Goal: Information Seeking & Learning: Learn about a topic

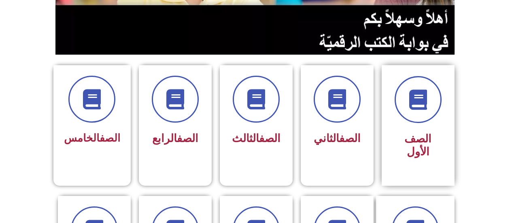
scroll to position [203, 0]
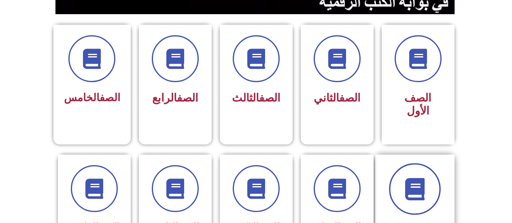
drag, startPoint x: 433, startPoint y: 184, endPoint x: 433, endPoint y: 161, distance: 22.3
click at [433, 174] on span at bounding box center [415, 189] width 52 height 52
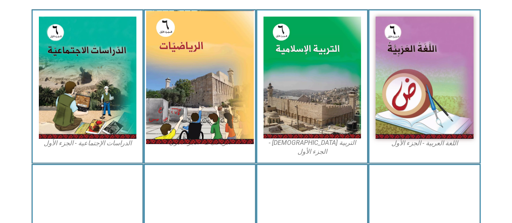
scroll to position [203, 0]
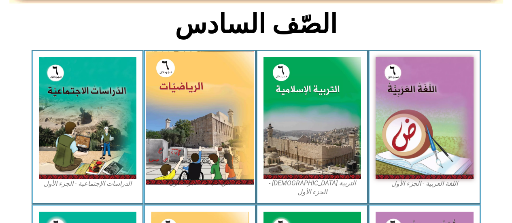
click at [192, 126] on img at bounding box center [200, 118] width 108 height 134
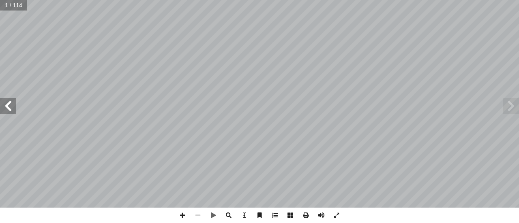
click at [8, 107] on span at bounding box center [8, 106] width 16 height 16
click at [8, 106] on span at bounding box center [8, 106] width 16 height 16
drag, startPoint x: 8, startPoint y: 106, endPoint x: 5, endPoint y: 98, distance: 9.1
click at [5, 98] on span at bounding box center [8, 106] width 16 height 16
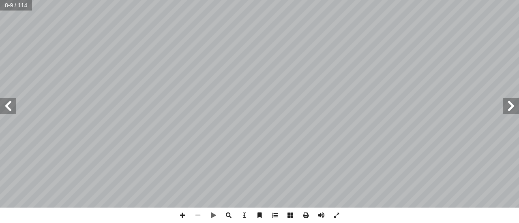
drag, startPoint x: 5, startPoint y: 105, endPoint x: 1, endPoint y: 103, distance: 4.4
click at [1, 103] on span at bounding box center [8, 106] width 16 height 16
drag, startPoint x: 1, startPoint y: 103, endPoint x: 0, endPoint y: 99, distance: 4.2
click at [0, 99] on span at bounding box center [8, 106] width 16 height 16
click at [0, 96] on div "٤ الدرس ول أ ال� ات ّ العملي ِ ات ّ وي َ ل ْ و أ ا :) 1 ط ( � نش ِ هــا، وفــي …" at bounding box center [259, 104] width 519 height 208
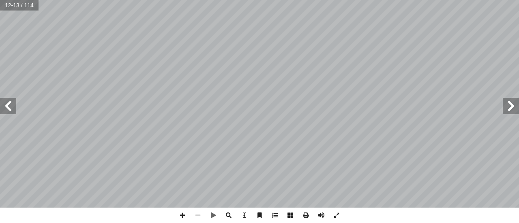
click at [9, 109] on span at bounding box center [8, 106] width 16 height 16
click at [10, 101] on span at bounding box center [8, 106] width 16 height 16
click at [11, 101] on span at bounding box center [8, 106] width 16 height 16
drag, startPoint x: 13, startPoint y: 110, endPoint x: 14, endPoint y: 114, distance: 4.2
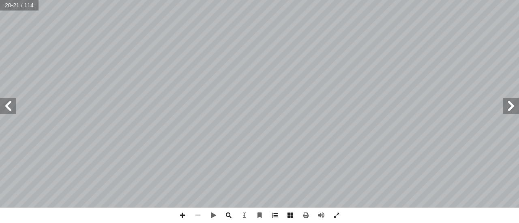
click at [13, 110] on span at bounding box center [8, 106] width 16 height 16
click at [183, 212] on span at bounding box center [182, 215] width 15 height 15
click at [182, 212] on span at bounding box center [182, 215] width 15 height 15
click at [182, 213] on span at bounding box center [182, 215] width 15 height 15
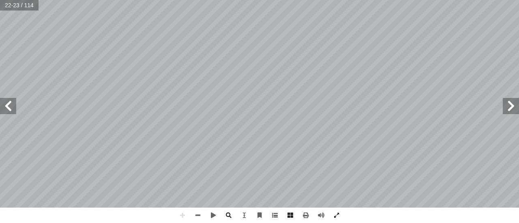
click at [130, 218] on div "١ 8 :) ٤ ط ( � نش . ٢ 9 = 9 × 9 = 8 ١ ّ ن أ ؛ ل� ٌ كامل ٌ مربع 8 ١ العدد .9 = 9…" at bounding box center [259, 111] width 519 height 223
click at [194, 215] on span at bounding box center [197, 215] width 15 height 15
click at [182, 222] on span at bounding box center [182, 215] width 15 height 15
